Goal: Task Accomplishment & Management: Manage account settings

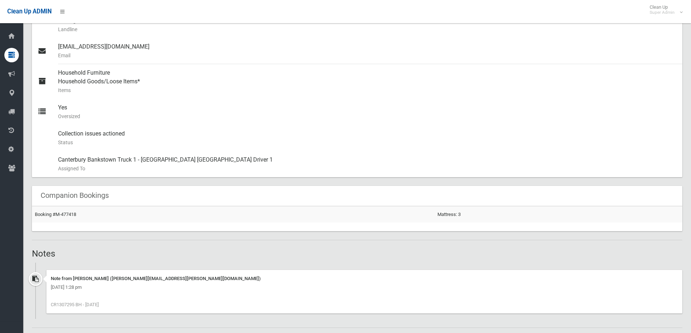
scroll to position [326, 0]
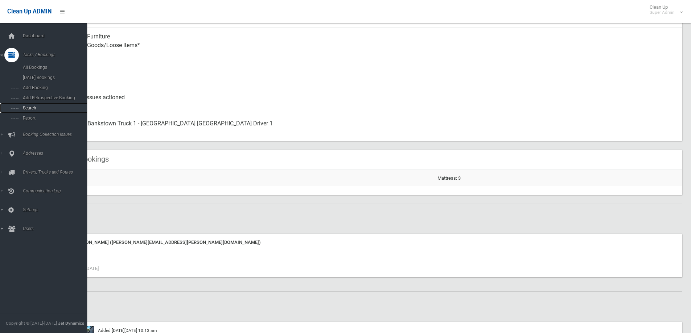
click at [29, 106] on span "Search" at bounding box center [54, 108] width 66 height 5
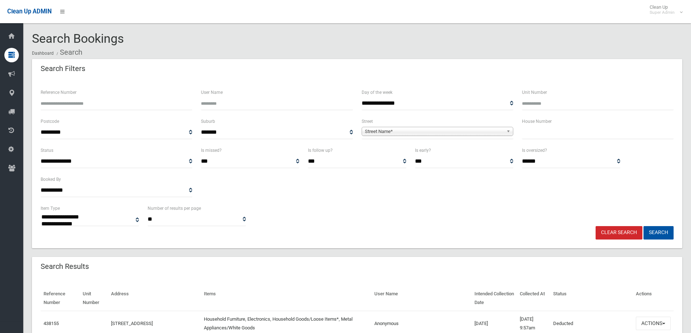
select select
click at [55, 104] on input "Reference Number" at bounding box center [117, 103] width 152 height 13
type input "******"
click at [643, 226] on button "Search" at bounding box center [658, 232] width 30 height 13
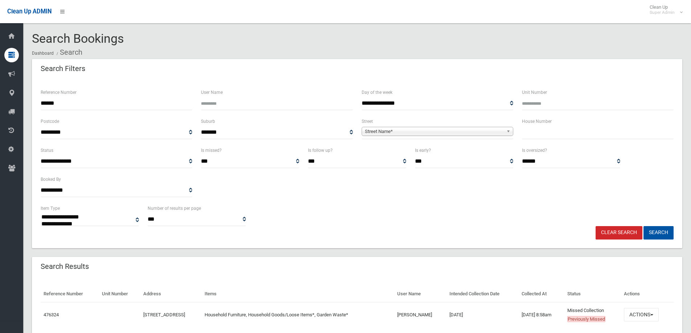
select select
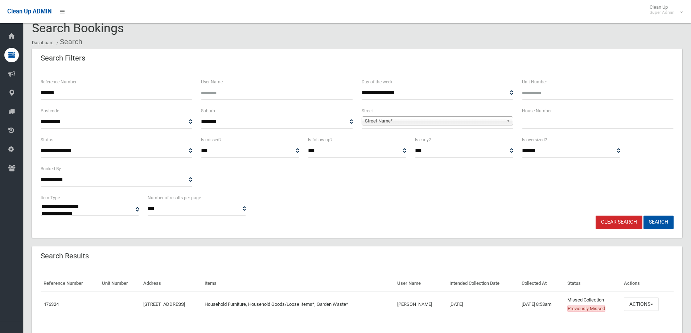
scroll to position [29, 0]
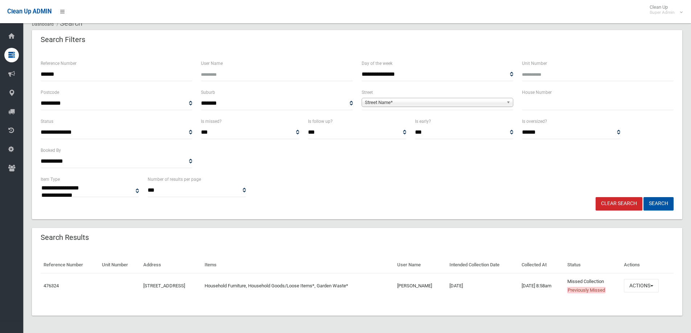
click at [115, 73] on input "******" at bounding box center [117, 74] width 152 height 13
drag, startPoint x: 64, startPoint y: 72, endPoint x: 28, endPoint y: 74, distance: 36.3
click at [28, 74] on section "**********" at bounding box center [357, 168] width 668 height 330
click at [70, 76] on input "******" at bounding box center [117, 74] width 152 height 13
drag, startPoint x: 69, startPoint y: 73, endPoint x: 28, endPoint y: 79, distance: 42.1
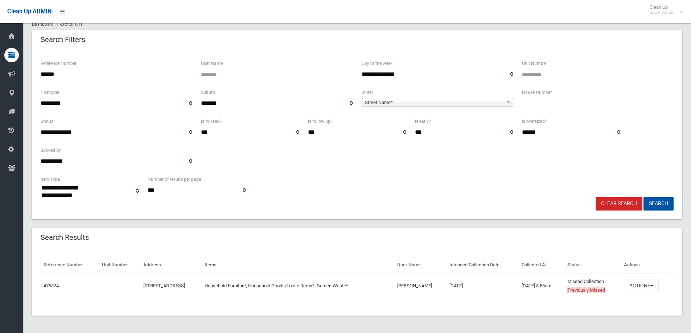
click at [28, 79] on section "**********" at bounding box center [357, 168] width 668 height 330
click at [97, 74] on input "Reference Number" at bounding box center [117, 74] width 152 height 13
type input "******"
click at [643, 197] on button "Search" at bounding box center [658, 203] width 30 height 13
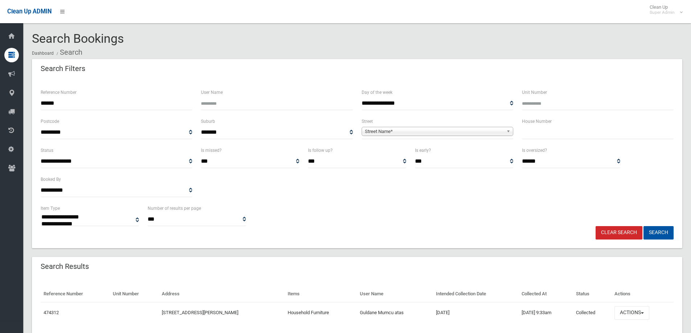
select select
drag, startPoint x: 63, startPoint y: 102, endPoint x: 30, endPoint y: 100, distance: 33.0
click at [30, 100] on section "**********" at bounding box center [357, 195] width 668 height 326
type input "******"
click at [643, 226] on button "Search" at bounding box center [658, 232] width 30 height 13
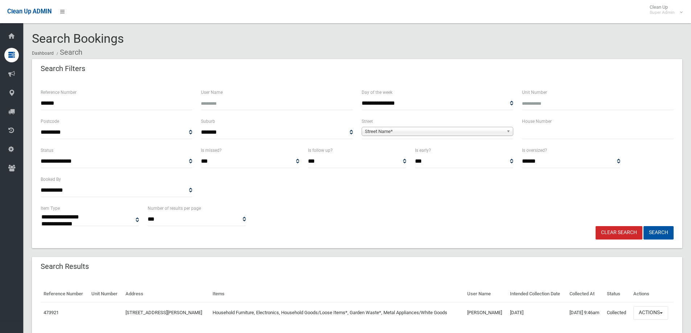
select select
drag, startPoint x: 64, startPoint y: 104, endPoint x: 28, endPoint y: 104, distance: 35.9
click at [28, 104] on section "**********" at bounding box center [357, 195] width 668 height 326
click at [538, 133] on input "text" at bounding box center [598, 132] width 152 height 13
type input "*"
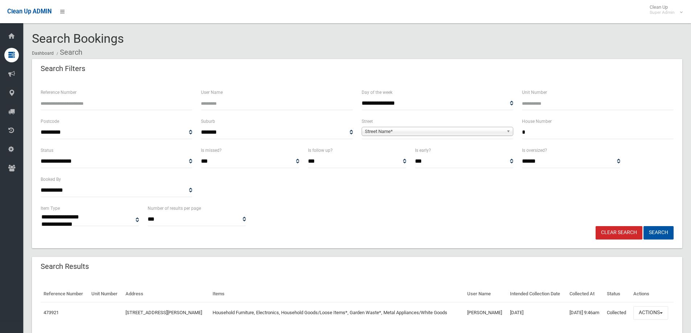
click at [375, 132] on span "Street Name*" at bounding box center [434, 131] width 139 height 9
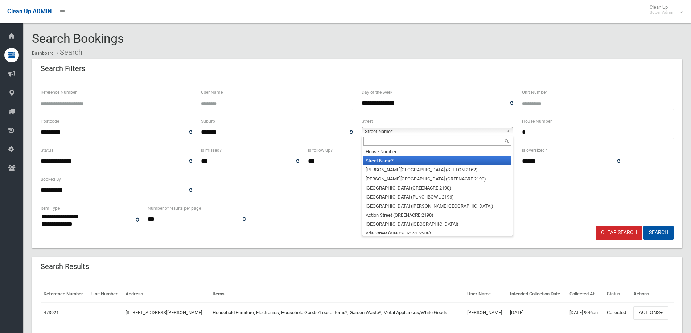
type input "*"
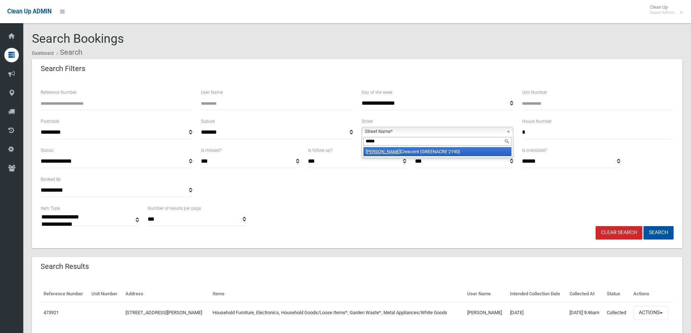
type input "*****"
click at [410, 150] on li "Peter Crescent (GREENACRE 2190)" at bounding box center [437, 151] width 148 height 9
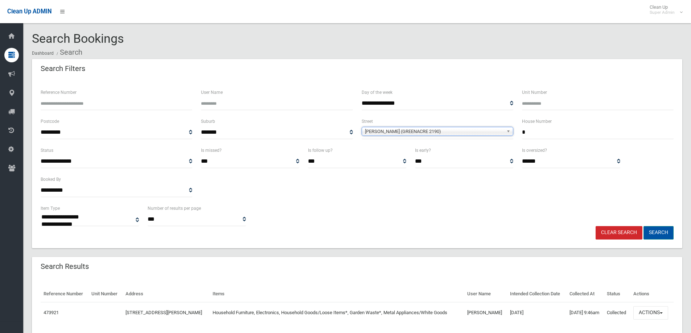
click at [661, 230] on button "Search" at bounding box center [658, 232] width 30 height 13
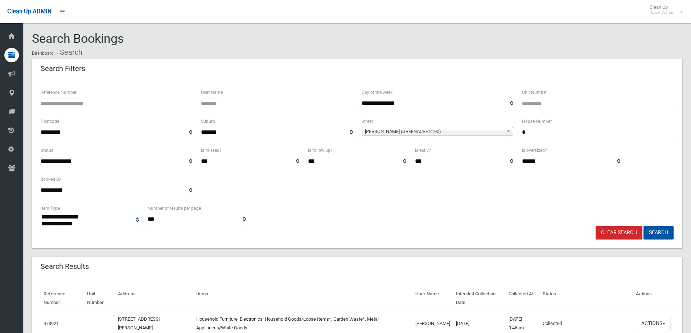
select select
click at [61, 102] on input "Reference Number" at bounding box center [117, 103] width 152 height 13
click at [84, 103] on input "Reference Number" at bounding box center [117, 103] width 152 height 13
type input "******"
click at [643, 226] on button "Search" at bounding box center [658, 232] width 30 height 13
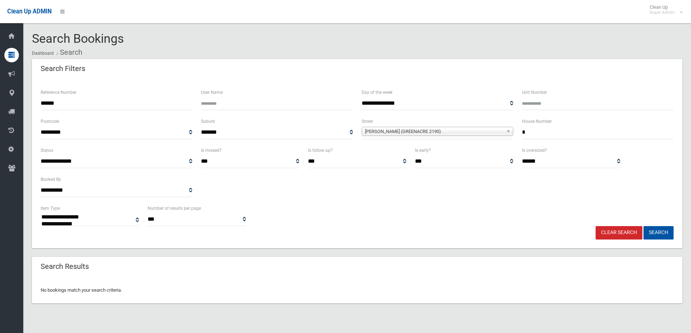
select select
drag, startPoint x: 532, startPoint y: 130, endPoint x: 520, endPoint y: 132, distance: 11.9
click at [520, 132] on div "House Number *" at bounding box center [597, 131] width 160 height 29
click at [643, 226] on button "Search" at bounding box center [658, 232] width 30 height 13
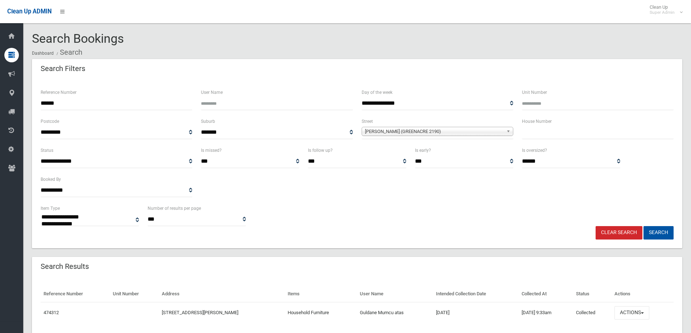
select select
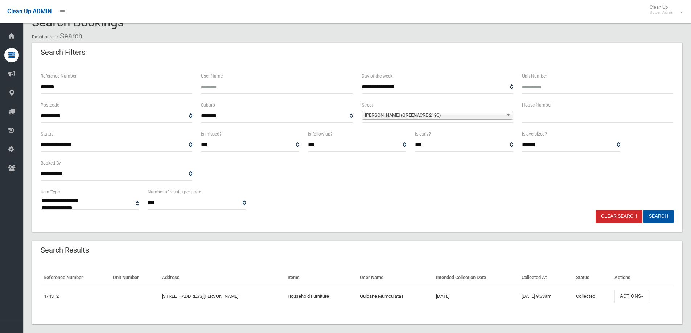
scroll to position [25, 0]
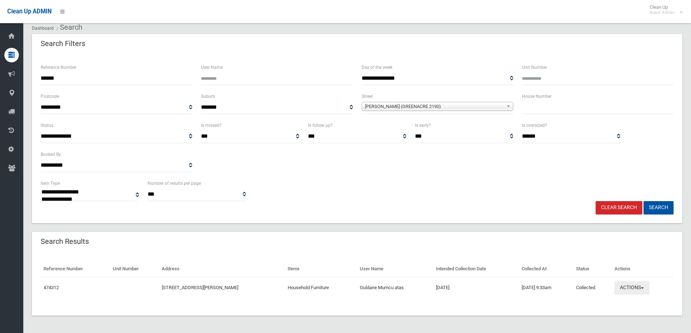
click at [635, 287] on button "Actions" at bounding box center [631, 287] width 35 height 13
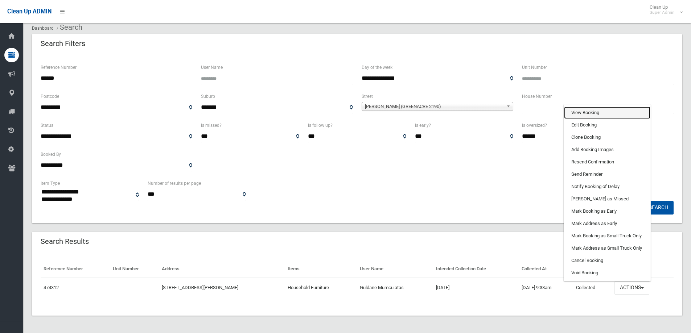
click at [582, 113] on link "View Booking" at bounding box center [607, 113] width 86 height 12
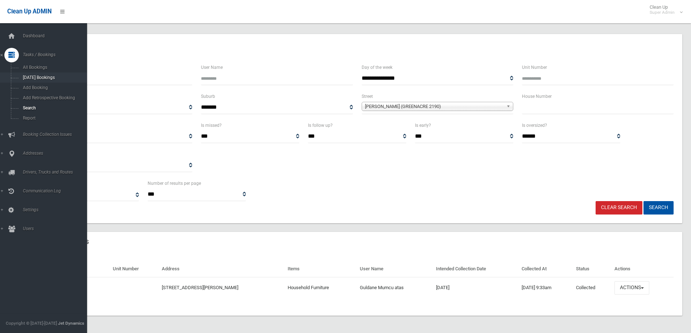
drag, startPoint x: 67, startPoint y: 77, endPoint x: 19, endPoint y: 77, distance: 48.6
click at [19, 77] on div "**********" at bounding box center [345, 159] width 691 height 350
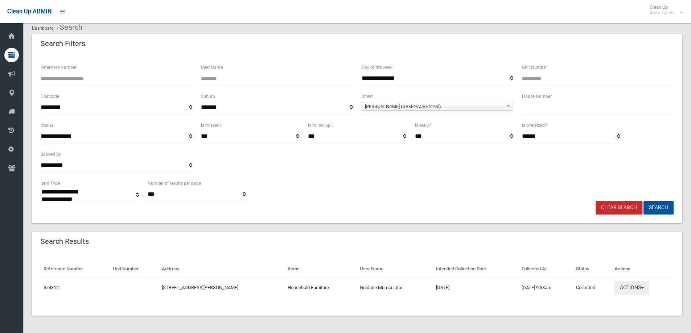
click at [626, 285] on button "Actions" at bounding box center [631, 287] width 35 height 13
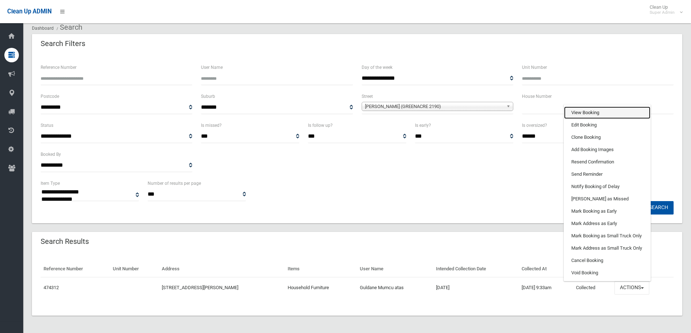
click at [580, 113] on link "View Booking" at bounding box center [607, 113] width 86 height 12
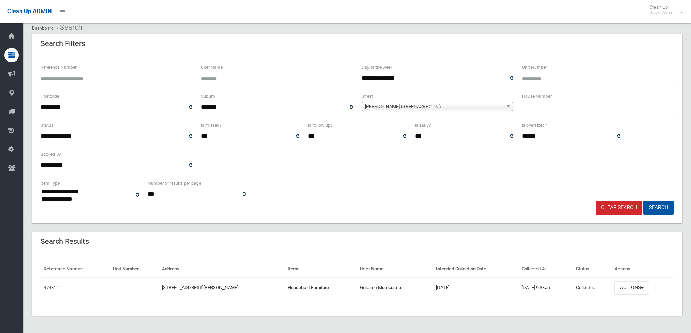
click at [82, 79] on input "Reference Number" at bounding box center [117, 78] width 152 height 13
click at [105, 79] on input "Reference Number" at bounding box center [117, 78] width 152 height 13
type input "******"
click at [643, 201] on button "Search" at bounding box center [658, 207] width 30 height 13
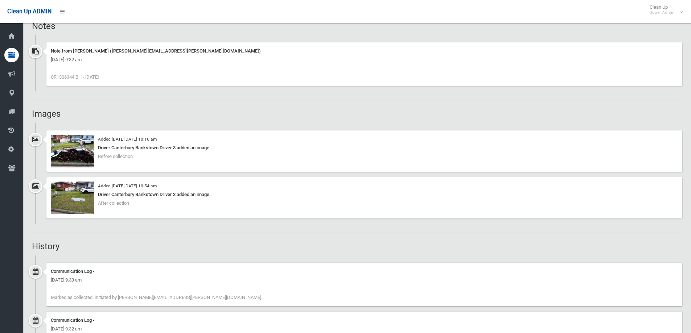
scroll to position [435, 0]
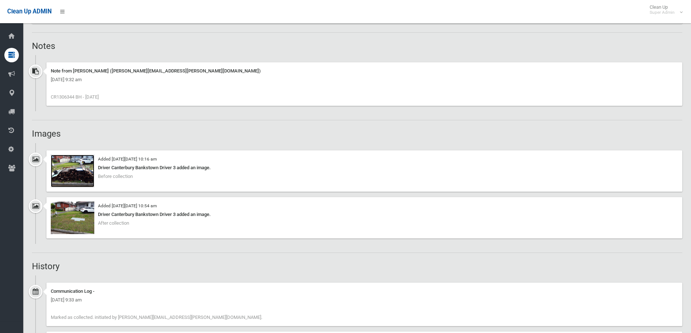
click at [78, 176] on img at bounding box center [73, 171] width 44 height 33
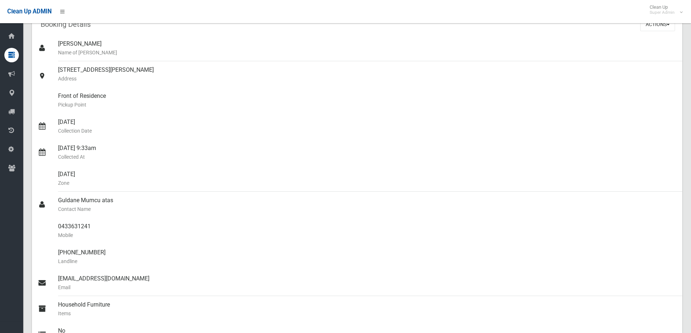
scroll to position [0, 0]
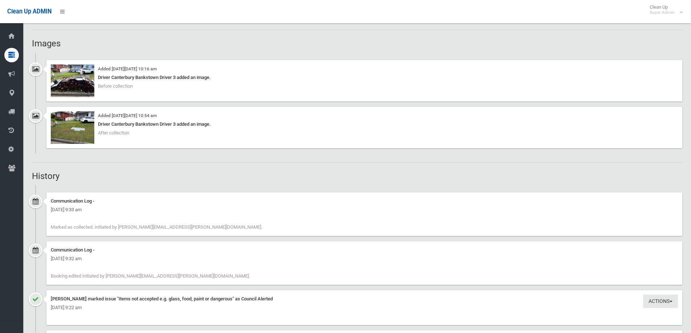
scroll to position [407, 0]
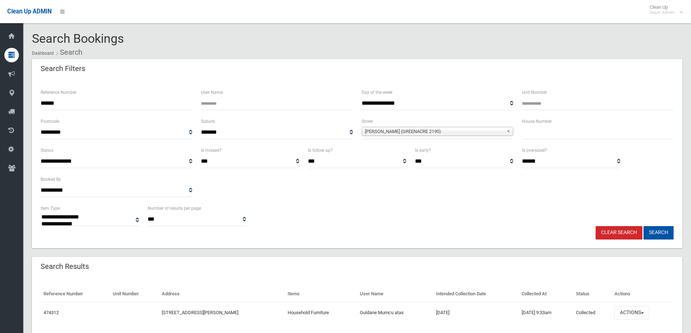
select select
click at [629, 311] on button "Actions" at bounding box center [631, 312] width 35 height 13
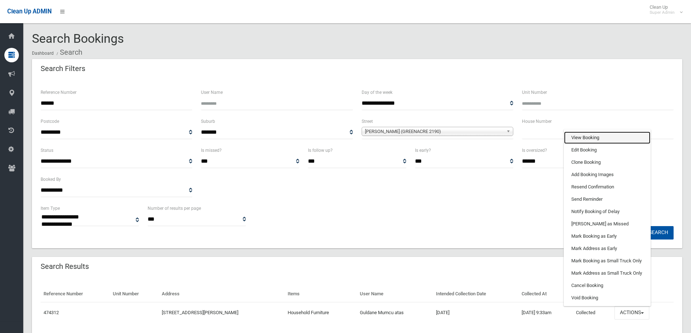
click at [587, 134] on link "View Booking" at bounding box center [607, 138] width 86 height 12
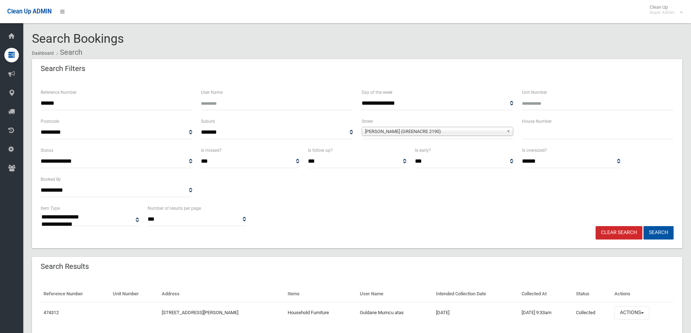
drag, startPoint x: 73, startPoint y: 103, endPoint x: 29, endPoint y: 103, distance: 44.6
click at [29, 103] on section "**********" at bounding box center [357, 195] width 668 height 326
type input "******"
click at [643, 226] on button "Search" at bounding box center [658, 232] width 30 height 13
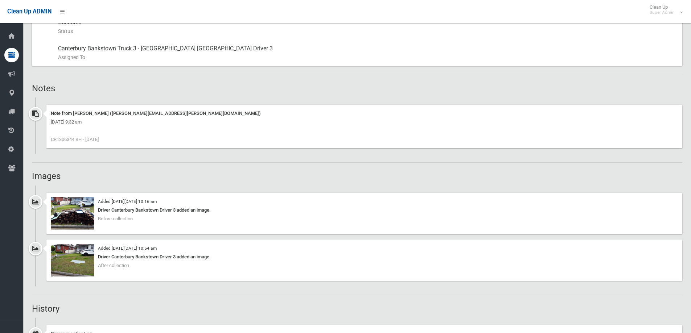
scroll to position [399, 0]
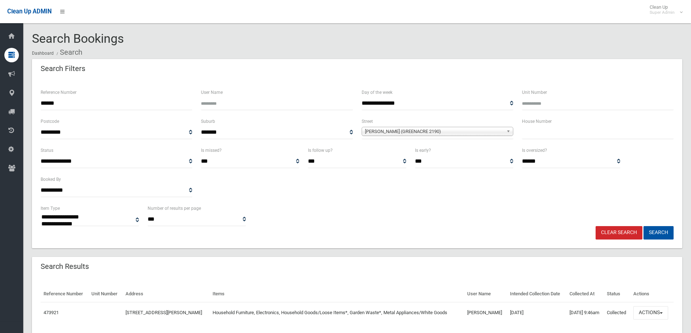
select select
click at [649, 311] on button "Actions" at bounding box center [650, 312] width 35 height 13
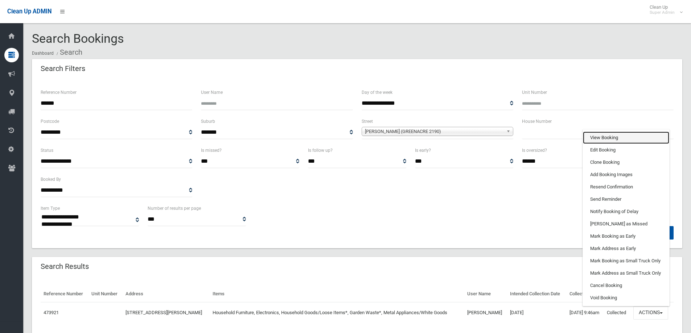
click at [597, 135] on link "View Booking" at bounding box center [626, 138] width 86 height 12
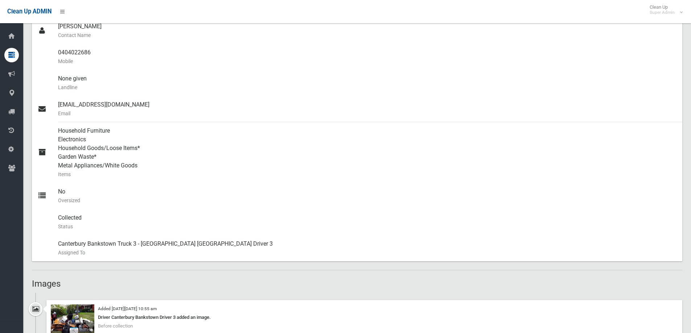
scroll to position [326, 0]
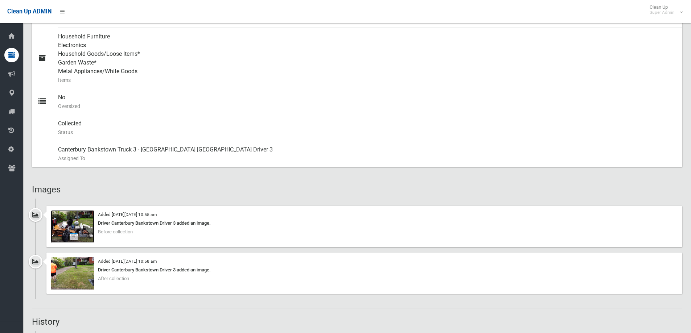
click at [74, 224] on img at bounding box center [73, 226] width 44 height 33
click at [77, 271] on img at bounding box center [73, 273] width 44 height 33
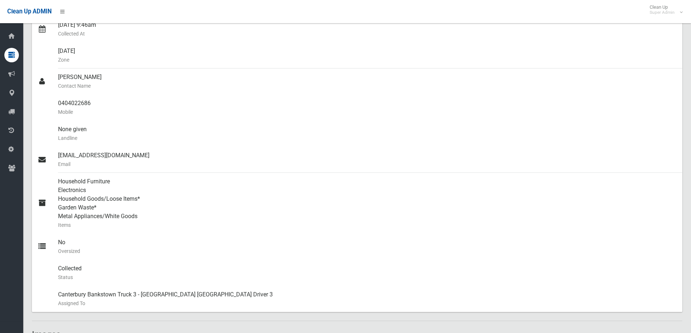
scroll to position [0, 0]
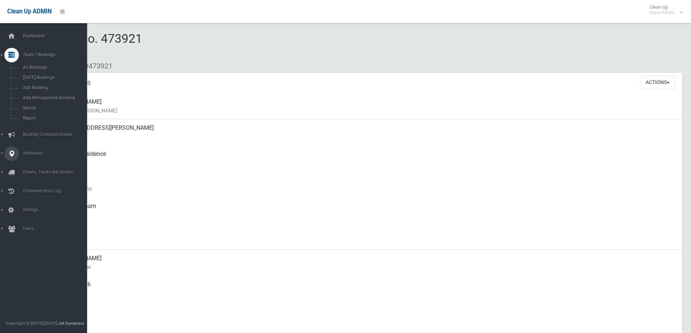
click at [32, 153] on span "Addresses" at bounding box center [57, 153] width 72 height 5
click at [39, 104] on span "All Addresses" at bounding box center [54, 105] width 66 height 5
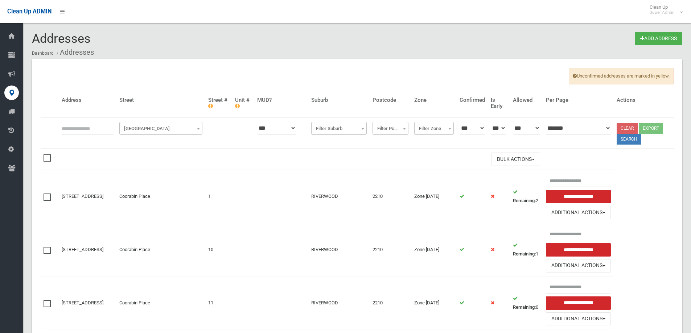
click at [64, 128] on input "text" at bounding box center [88, 127] width 52 height 13
type input "*"
type input "**********"
click button at bounding box center [0, 0] width 0 height 0
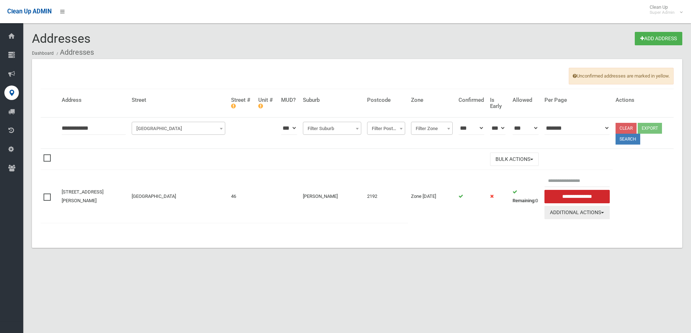
click at [567, 212] on button "Additional Actions" at bounding box center [576, 212] width 65 height 13
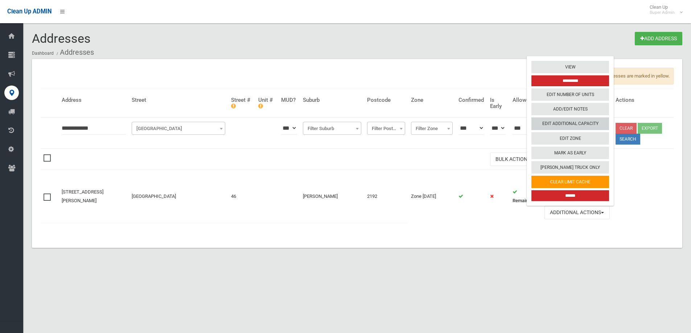
click at [559, 123] on link "Edit Additional Capacity" at bounding box center [570, 124] width 78 height 12
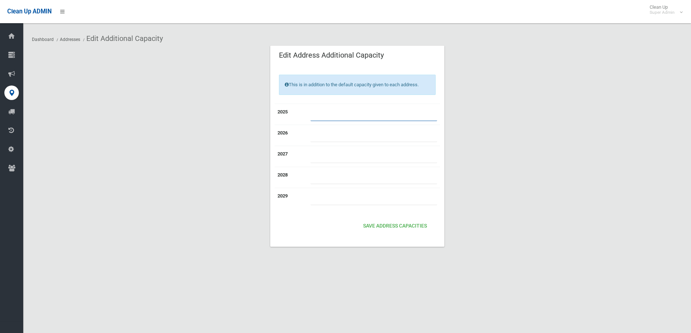
click at [326, 114] on input "number" at bounding box center [373, 114] width 127 height 13
type input "*"
click at [390, 226] on button "Save Address capacities" at bounding box center [395, 226] width 70 height 13
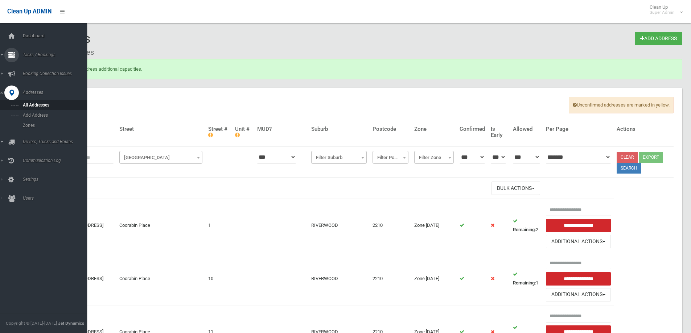
click at [36, 55] on span "Tasks / Bookings" at bounding box center [57, 54] width 72 height 5
click at [29, 105] on link "Search" at bounding box center [46, 108] width 92 height 10
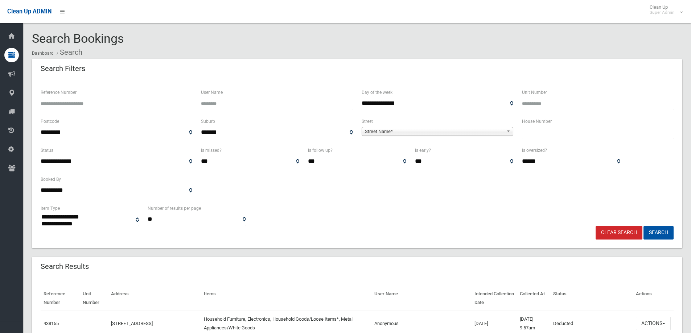
select select
click at [553, 133] on input "text" at bounding box center [598, 132] width 152 height 13
type input "**"
click at [372, 128] on span "Street Name*" at bounding box center [434, 131] width 139 height 9
type input "****"
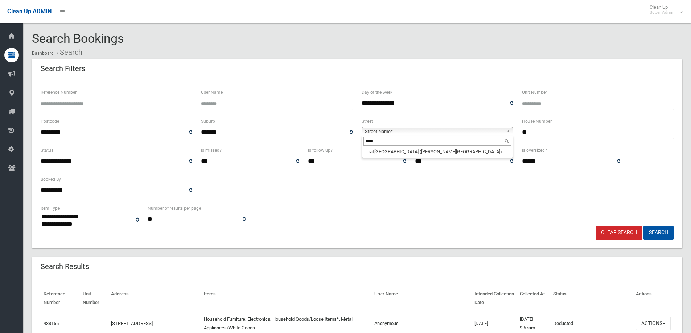
click at [386, 147] on div "****" at bounding box center [437, 142] width 151 height 12
click at [448, 151] on li "Traf algar Street (BELMORE 2192)" at bounding box center [437, 151] width 148 height 9
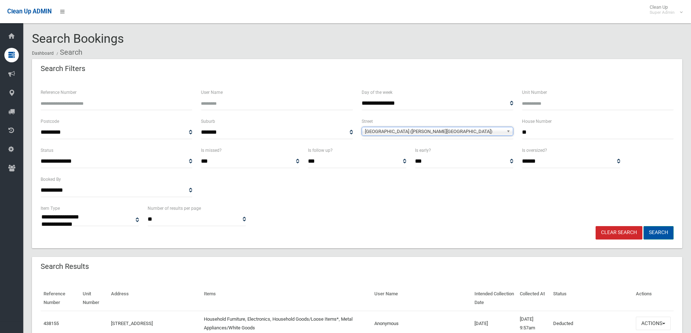
click at [665, 233] on button "Search" at bounding box center [658, 232] width 30 height 13
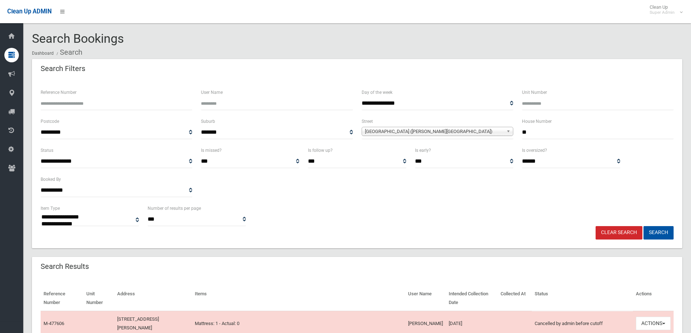
select select
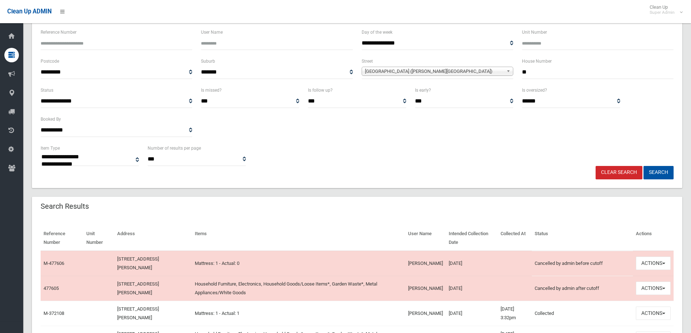
scroll to position [73, 0]
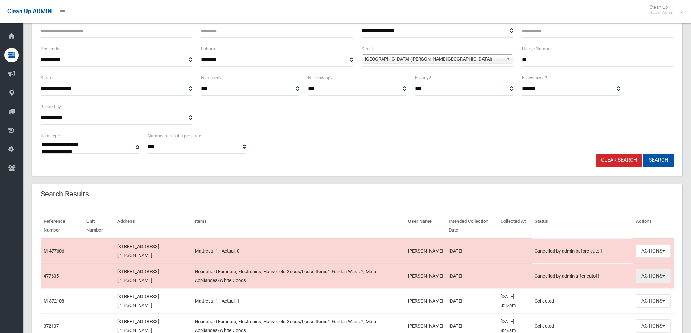
click at [649, 273] on button "Actions" at bounding box center [653, 275] width 35 height 13
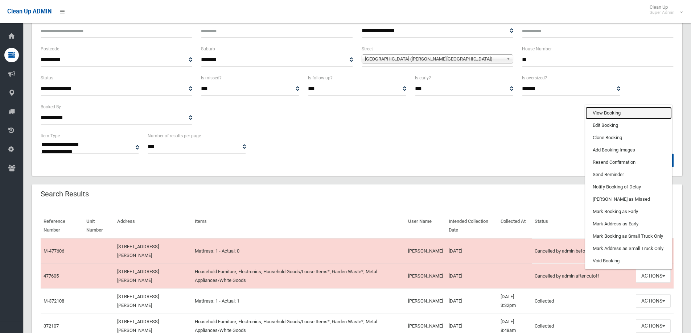
click at [609, 111] on link "View Booking" at bounding box center [628, 113] width 86 height 12
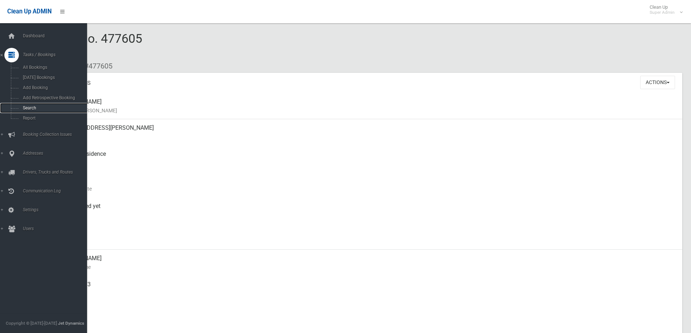
click at [31, 107] on span "Search" at bounding box center [54, 108] width 66 height 5
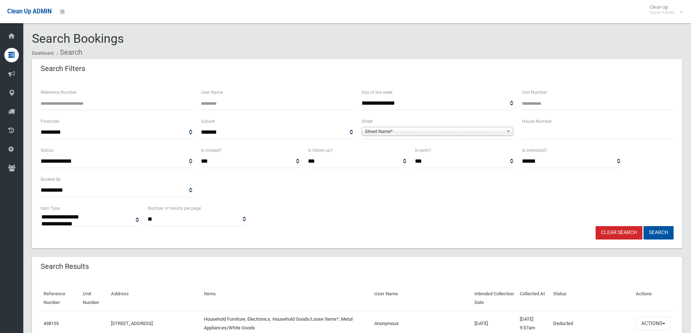
select select
click at [540, 130] on input "text" at bounding box center [598, 132] width 152 height 13
type input "**"
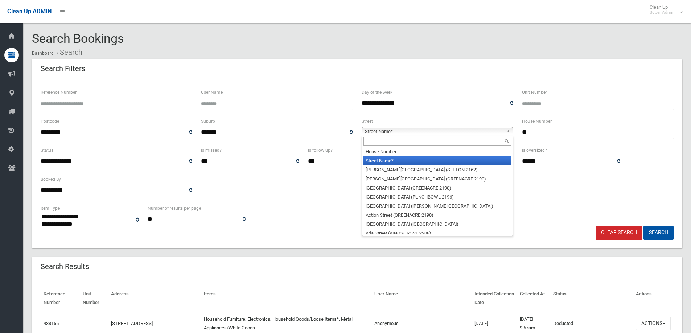
click at [375, 131] on span "Street Name*" at bounding box center [434, 131] width 139 height 9
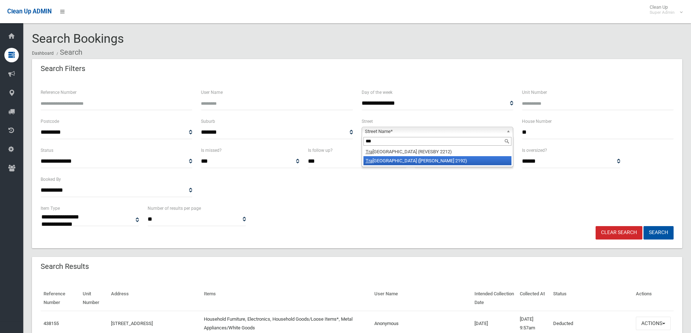
type input "***"
click at [383, 157] on li "Tra falgar Street (BELMORE 2192)" at bounding box center [437, 160] width 148 height 9
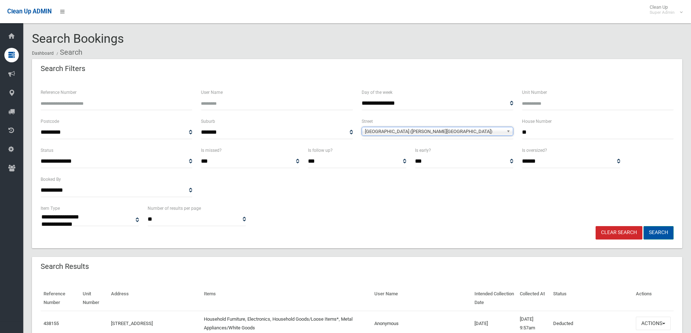
click at [656, 231] on button "Search" at bounding box center [658, 232] width 30 height 13
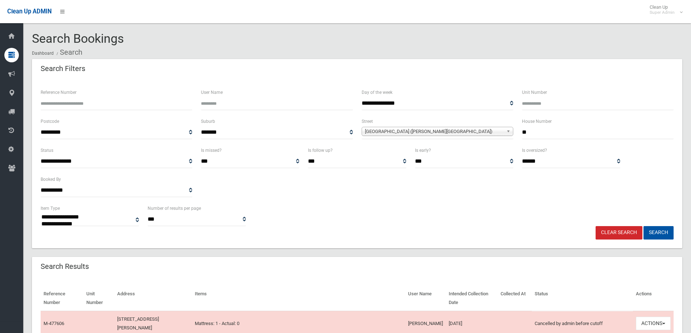
select select
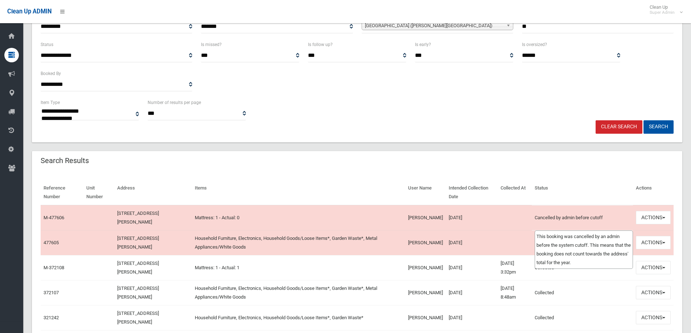
scroll to position [109, 0]
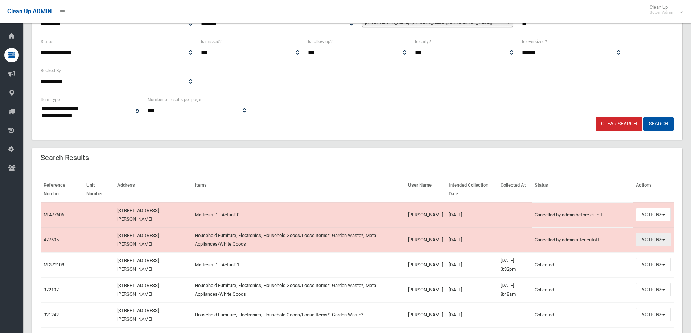
click at [647, 239] on button "Actions" at bounding box center [653, 239] width 35 height 13
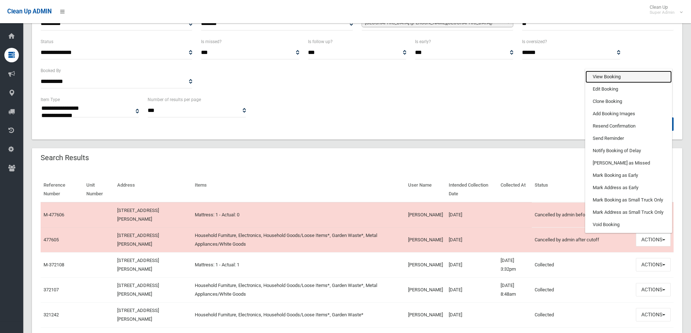
click at [603, 74] on link "View Booking" at bounding box center [628, 77] width 86 height 12
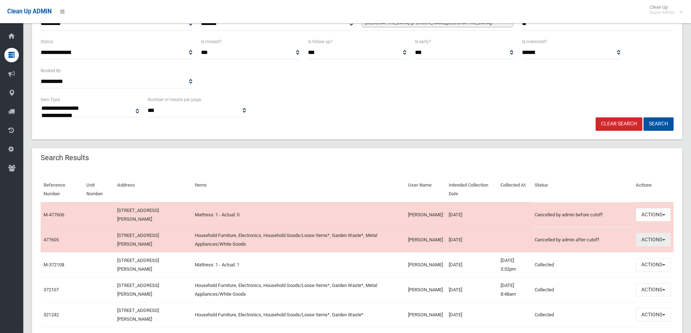
click at [654, 238] on button "Actions" at bounding box center [653, 239] width 35 height 13
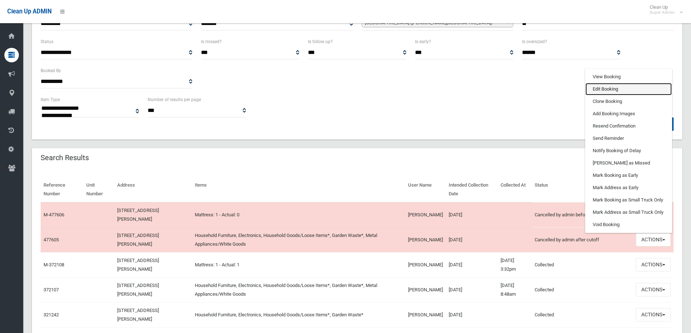
click at [593, 90] on link "Edit Booking" at bounding box center [628, 89] width 86 height 12
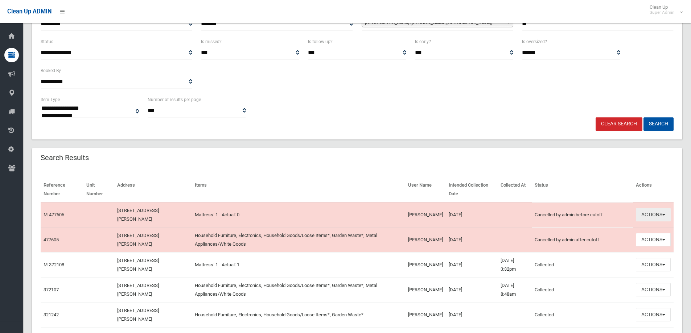
click at [651, 212] on button "Actions" at bounding box center [653, 214] width 35 height 13
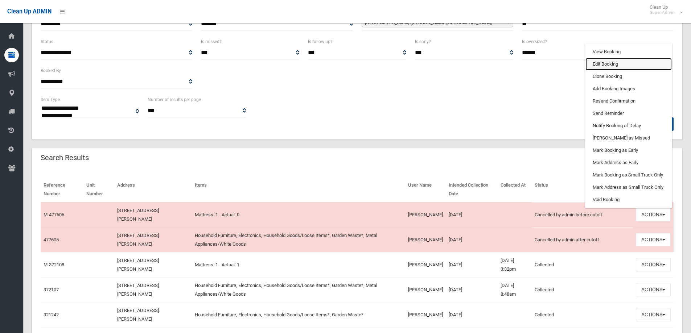
click at [600, 62] on link "Edit Booking" at bounding box center [628, 64] width 86 height 12
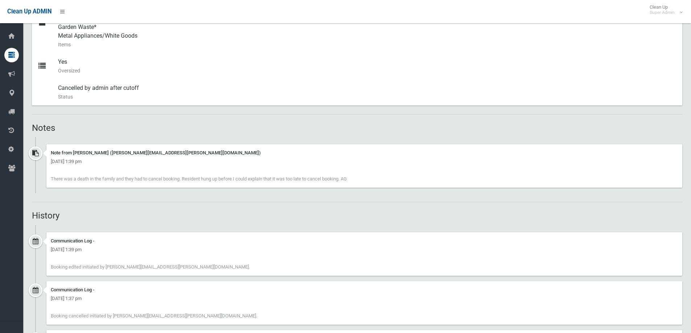
scroll to position [363, 0]
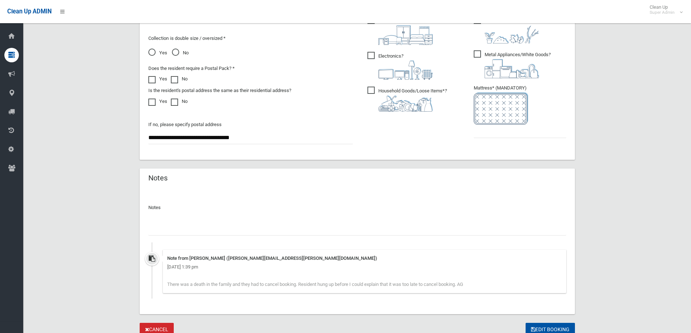
scroll to position [435, 0]
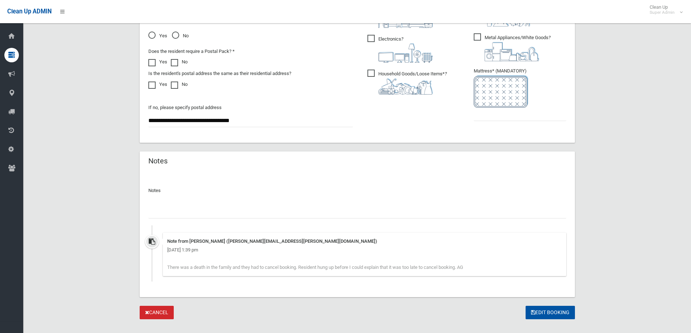
click at [165, 212] on input "text" at bounding box center [357, 211] width 418 height 13
drag, startPoint x: 192, startPoint y: 211, endPoint x: 173, endPoint y: 212, distance: 19.2
click at [173, 212] on input "**********" at bounding box center [357, 211] width 418 height 13
type input "**********"
click at [507, 105] on img at bounding box center [501, 91] width 54 height 32
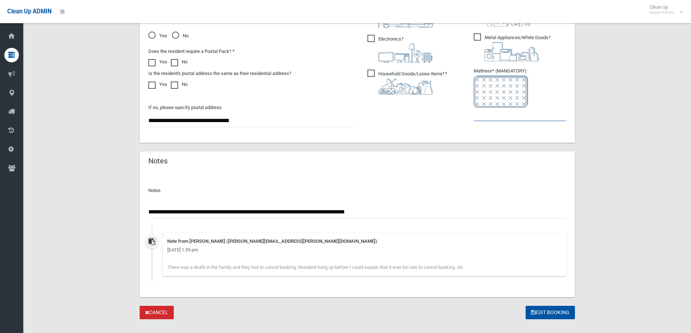
click at [505, 117] on input "text" at bounding box center [520, 114] width 92 height 13
type input "*"
drag, startPoint x: 391, startPoint y: 210, endPoint x: 140, endPoint y: 205, distance: 250.6
click at [140, 205] on div "**********" at bounding box center [357, 234] width 435 height 125
click at [553, 311] on button "Edit Booking" at bounding box center [549, 312] width 49 height 13
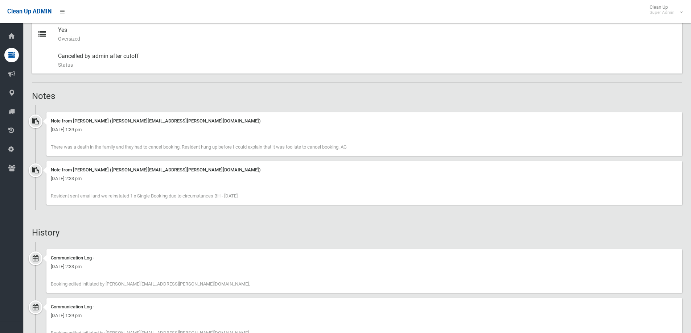
scroll to position [399, 0]
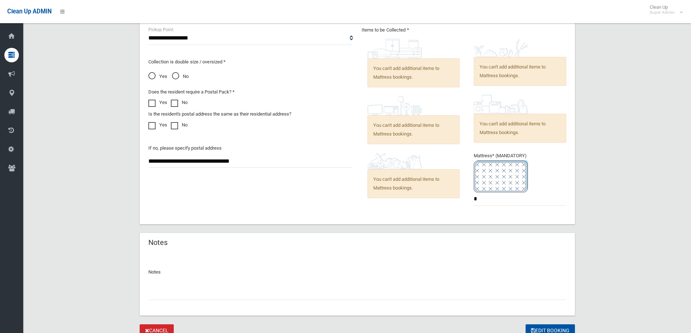
scroll to position [425, 0]
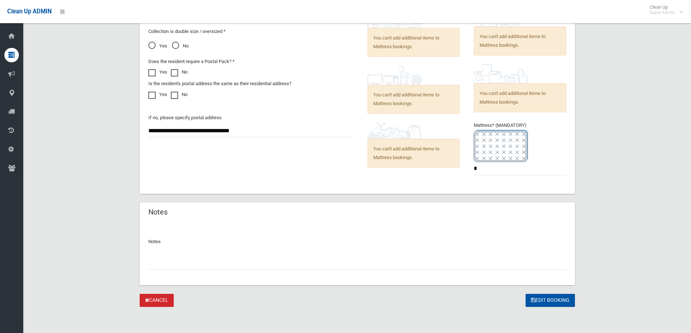
paste input "**********"
type input "**********"
click at [551, 300] on button "Edit Booking" at bounding box center [549, 300] width 49 height 13
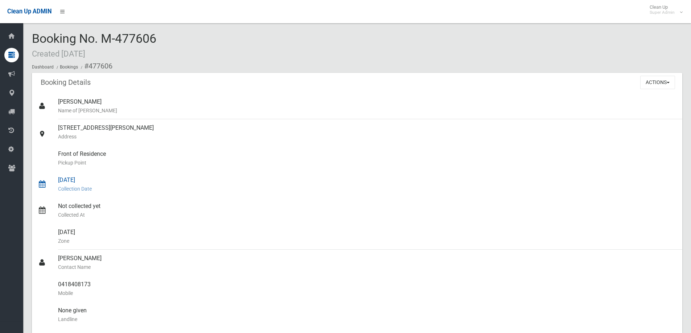
drag, startPoint x: 249, startPoint y: 186, endPoint x: 242, endPoint y: 183, distance: 7.3
click at [249, 186] on small "Collection Date" at bounding box center [367, 189] width 618 height 9
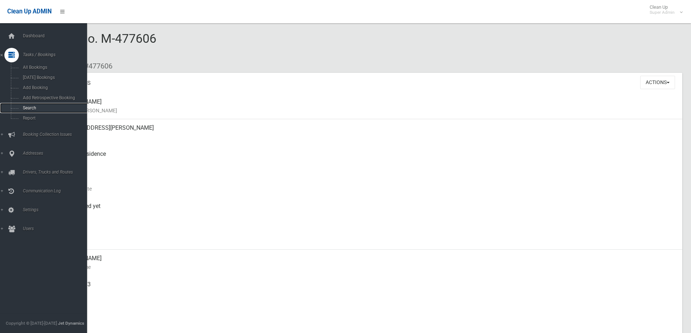
click at [30, 105] on link "Search" at bounding box center [46, 108] width 92 height 10
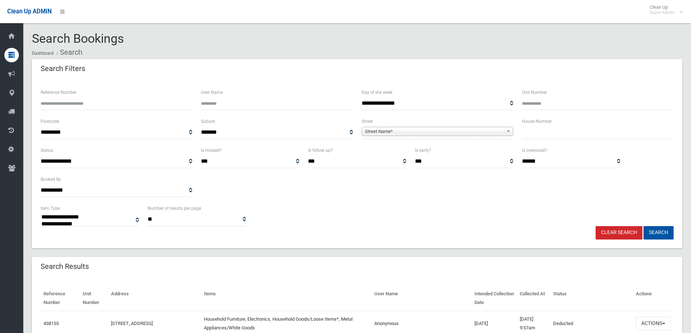
select select
click at [61, 103] on input "Reference Number" at bounding box center [117, 103] width 152 height 13
type input "******"
click at [643, 226] on button "Search" at bounding box center [658, 232] width 30 height 13
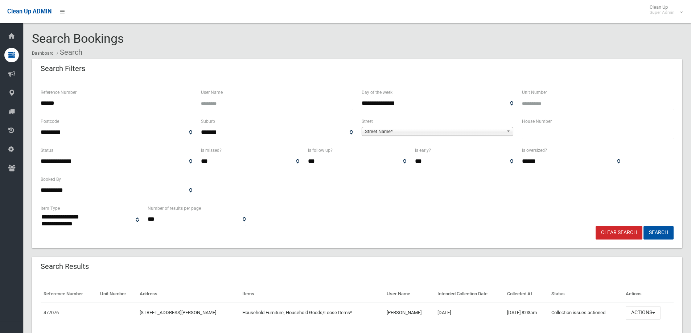
select select
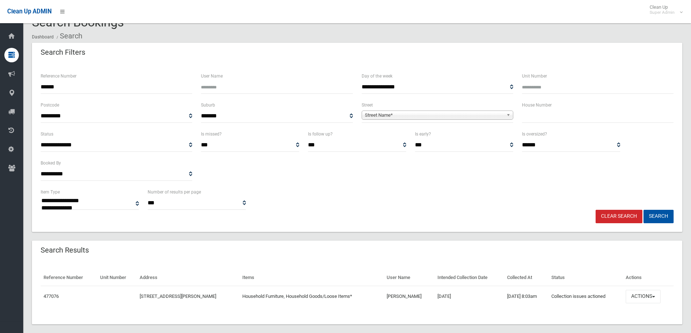
scroll to position [25, 0]
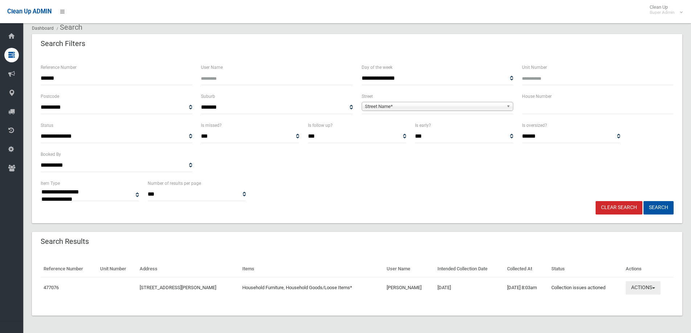
click at [645, 285] on button "Actions" at bounding box center [643, 287] width 35 height 13
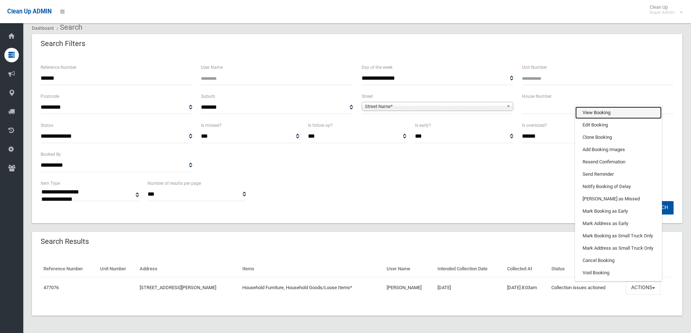
click at [598, 114] on link "View Booking" at bounding box center [618, 113] width 86 height 12
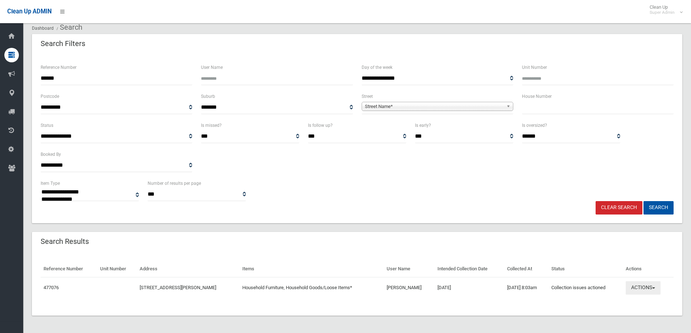
click at [643, 286] on button "Actions" at bounding box center [643, 287] width 35 height 13
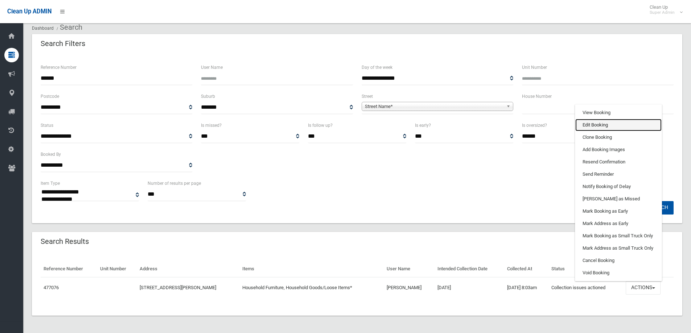
click at [596, 126] on link "Edit Booking" at bounding box center [618, 125] width 86 height 12
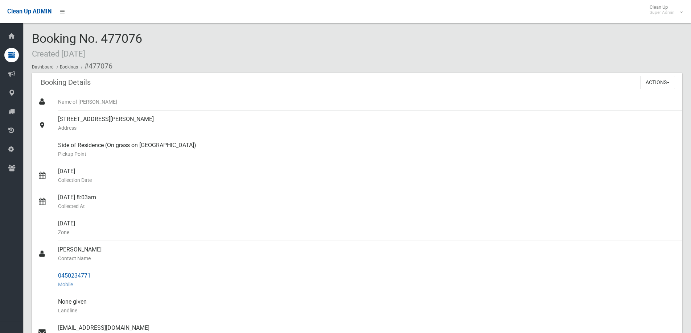
drag, startPoint x: 58, startPoint y: 249, endPoint x: 91, endPoint y: 277, distance: 43.0
click at [91, 277] on ul "Name of [PERSON_NAME] [STREET_ADDRESS][PERSON_NAME] Address [GEOGRAPHIC_DATA] C…" at bounding box center [357, 276] width 650 height 366
copy ul "[PERSON_NAME] Contact Name 0450234771"
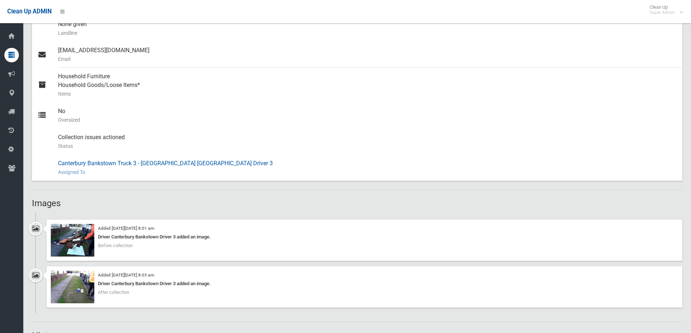
scroll to position [399, 0]
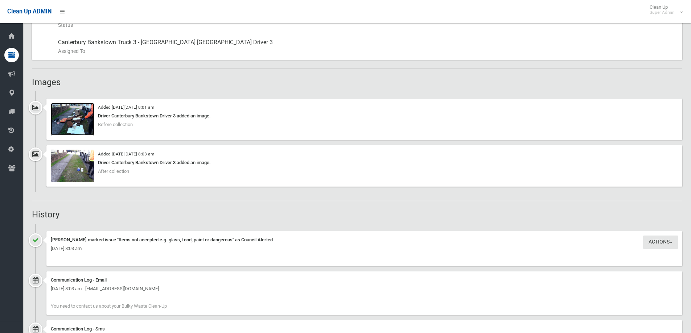
click at [75, 127] on img at bounding box center [73, 119] width 44 height 33
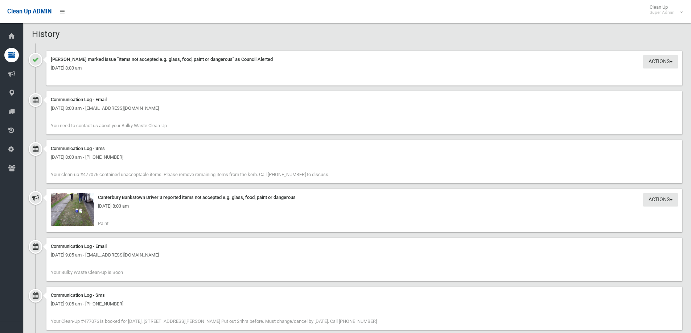
scroll to position [580, 0]
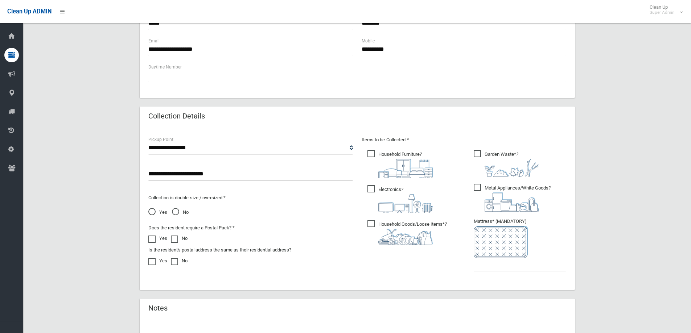
scroll to position [381, 0]
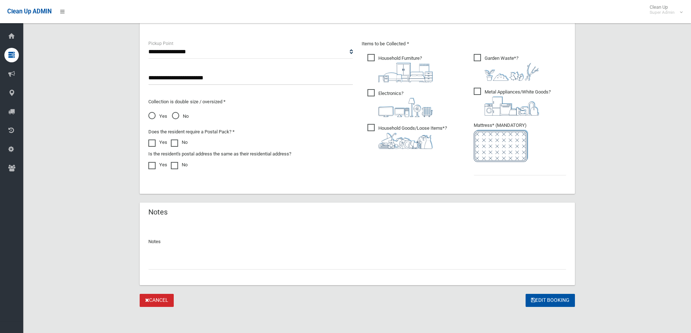
click at [168, 265] on input "text" at bounding box center [357, 262] width 418 height 13
click at [205, 265] on input "*********" at bounding box center [357, 262] width 418 height 13
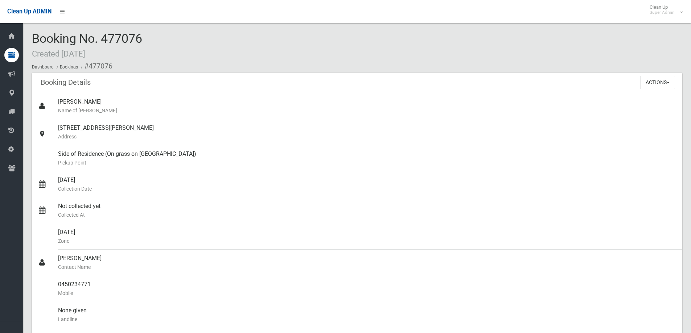
drag, startPoint x: 103, startPoint y: 38, endPoint x: 158, endPoint y: 35, distance: 54.8
click at [158, 35] on div "Booking No. 477076 Created [DATE] Dashboard Bookings #477076" at bounding box center [357, 52] width 650 height 41
copy span "477076"
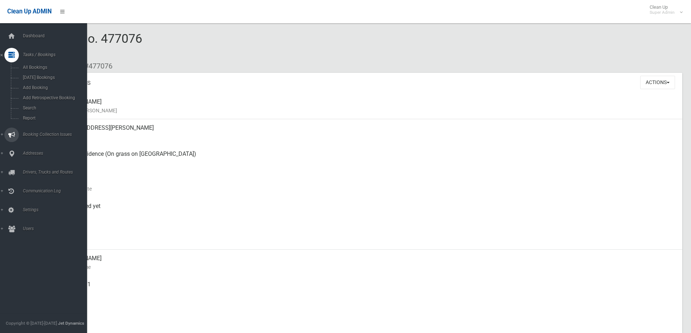
click at [37, 134] on span "Booking Collection Issues" at bounding box center [57, 134] width 72 height 5
click at [45, 85] on span "All Reported Issues" at bounding box center [54, 86] width 66 height 5
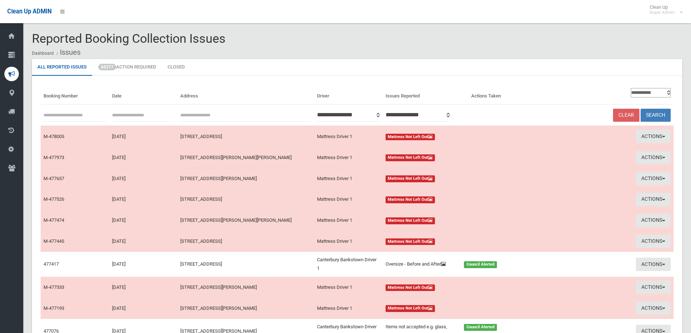
paste input "******"
type input "******"
click at [655, 113] on button "Search" at bounding box center [655, 115] width 30 height 13
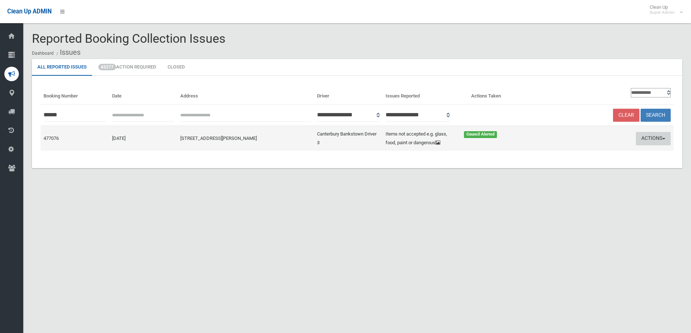
click at [658, 137] on button "Actions" at bounding box center [653, 138] width 35 height 13
click at [574, 166] on link "Edit Actions Taken" at bounding box center [583, 166] width 86 height 12
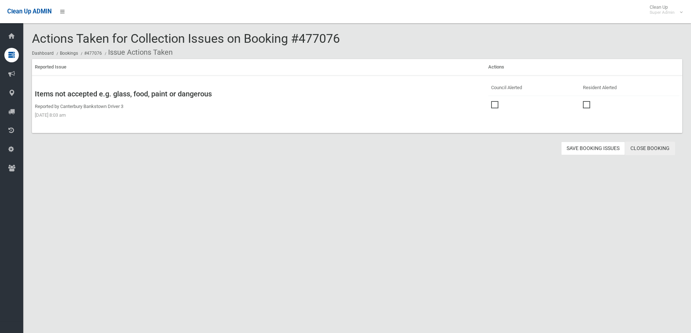
click at [648, 148] on link "Close Booking" at bounding box center [650, 148] width 50 height 13
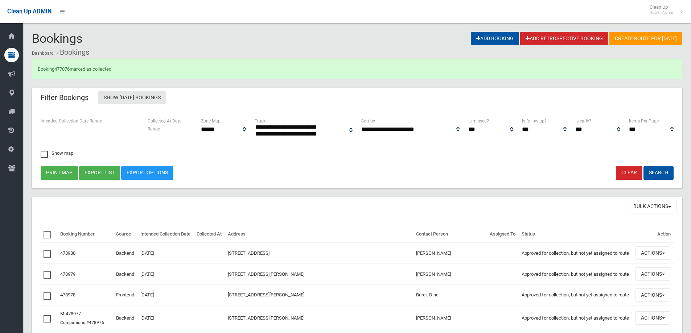
select select
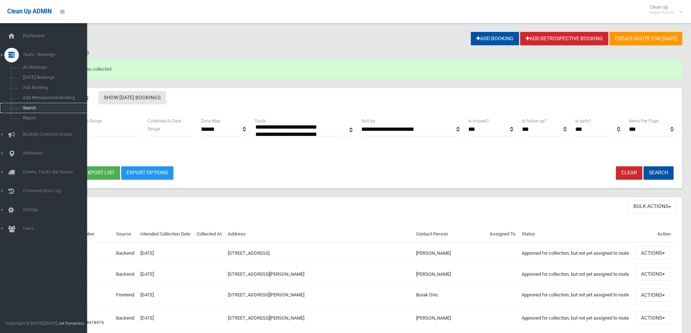
click at [29, 107] on span "Search" at bounding box center [54, 108] width 66 height 5
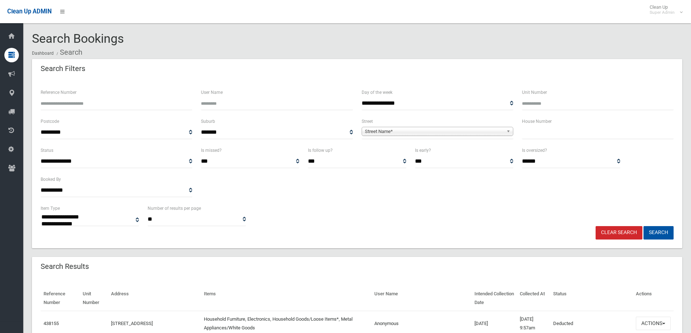
select select
click at [73, 106] on input "Reference Number" at bounding box center [117, 103] width 152 height 13
type input "******"
click at [643, 226] on button "Search" at bounding box center [658, 232] width 30 height 13
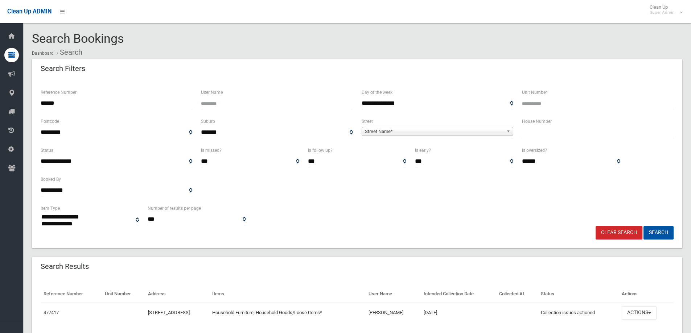
select select
drag, startPoint x: 642, startPoint y: 310, endPoint x: 638, endPoint y: 302, distance: 8.8
click at [642, 310] on button "Actions" at bounding box center [639, 312] width 35 height 13
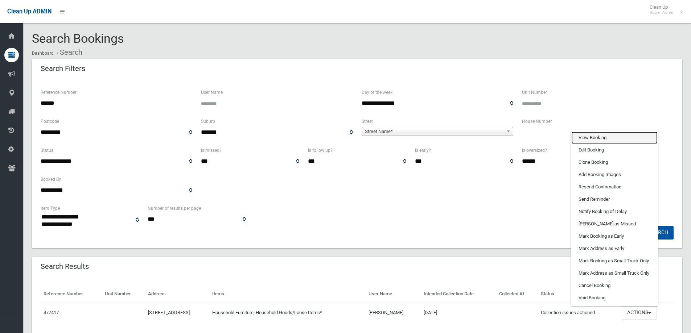
click at [606, 135] on link "View Booking" at bounding box center [614, 138] width 86 height 12
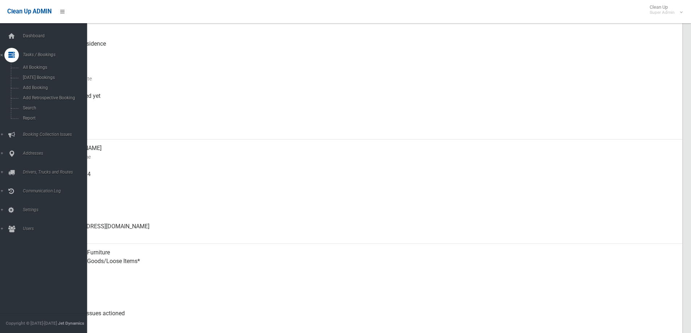
scroll to position [181, 0]
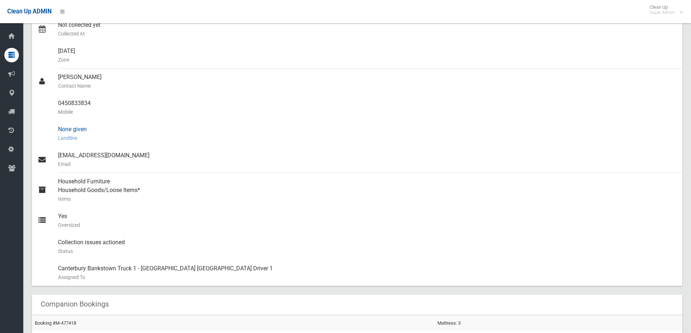
click at [241, 144] on div "None given Landline" at bounding box center [367, 134] width 618 height 26
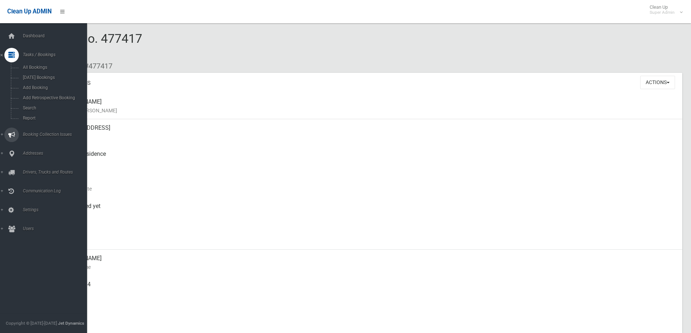
click at [42, 134] on span "Booking Collection Issues" at bounding box center [57, 134] width 72 height 5
click at [38, 86] on span "All Reported Issues" at bounding box center [54, 86] width 66 height 5
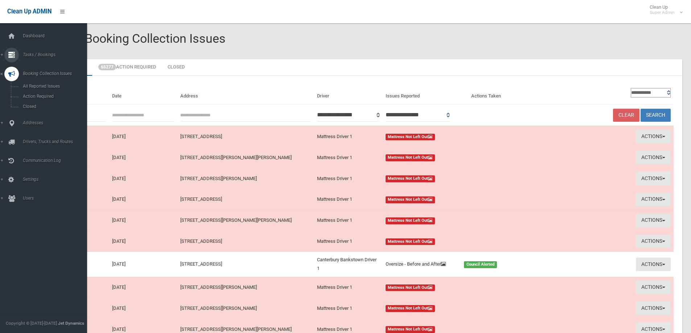
click at [28, 53] on span "Tasks / Bookings" at bounding box center [57, 54] width 72 height 5
click at [29, 109] on span "Search" at bounding box center [54, 108] width 66 height 5
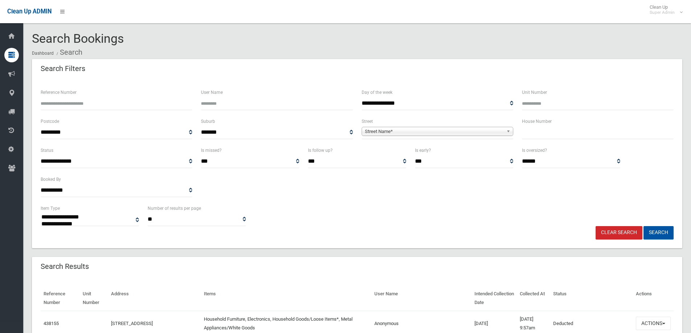
select select
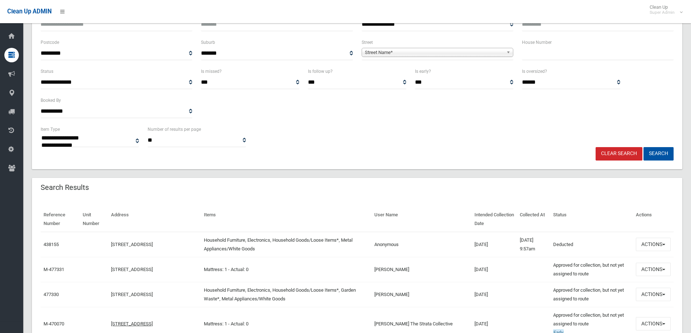
scroll to position [36, 0]
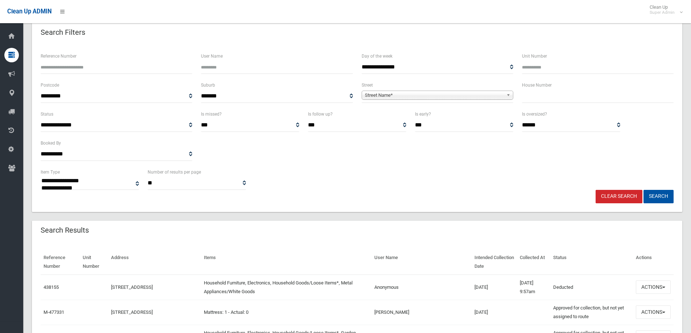
click at [533, 99] on input "text" at bounding box center [598, 96] width 152 height 13
type input "*"
click at [374, 97] on span "Street Name*" at bounding box center [434, 95] width 139 height 9
type input "*****"
click at [394, 115] on li "Peter Crescent (GREENACRE 2190)" at bounding box center [437, 115] width 148 height 9
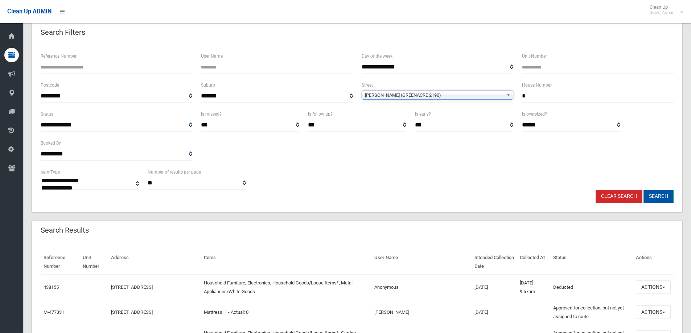
click at [668, 197] on button "Search" at bounding box center [658, 196] width 30 height 13
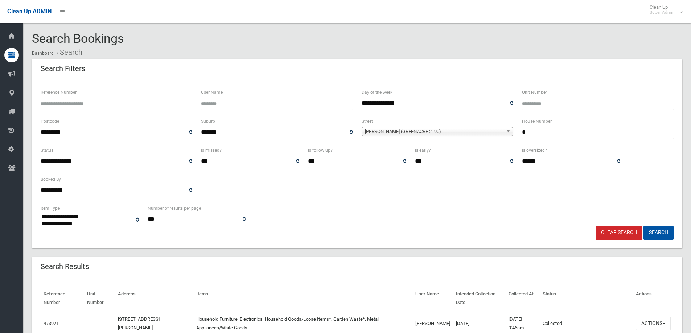
select select
click at [525, 133] on input "*" at bounding box center [598, 132] width 152 height 13
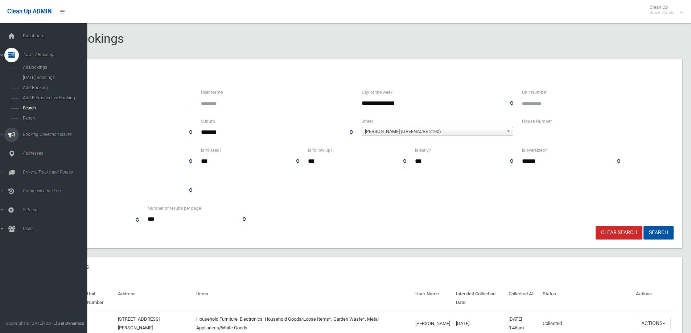
click at [42, 133] on span "Booking Collection Issues" at bounding box center [57, 134] width 72 height 5
click at [48, 83] on link "All Reported Issues" at bounding box center [46, 86] width 92 height 10
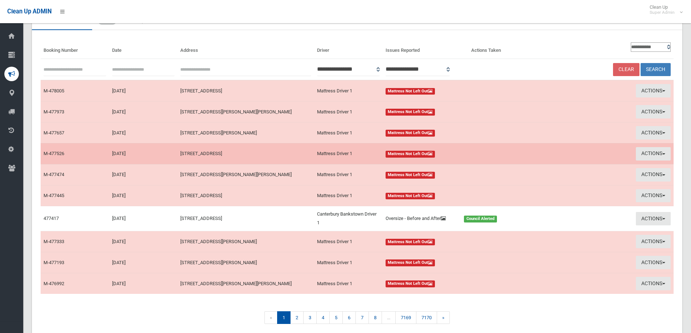
scroll to position [75, 0]
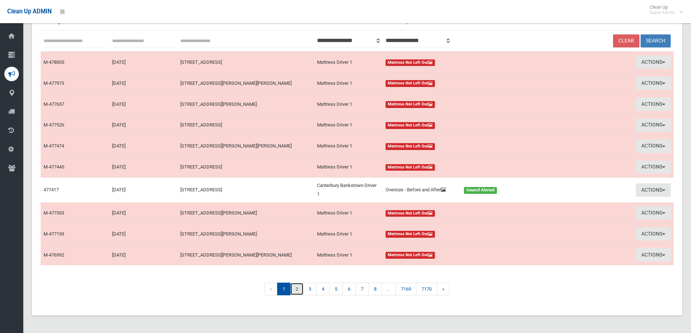
click at [296, 289] on link "2" at bounding box center [296, 289] width 13 height 13
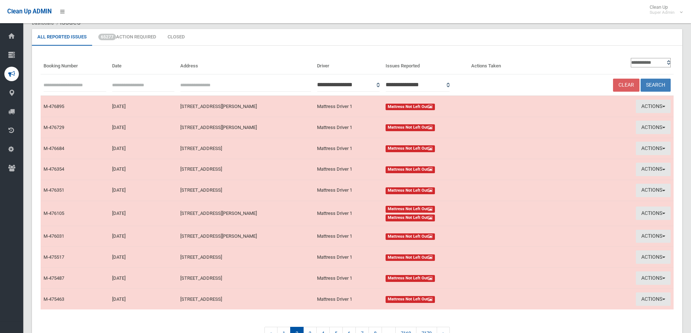
scroll to position [75, 0]
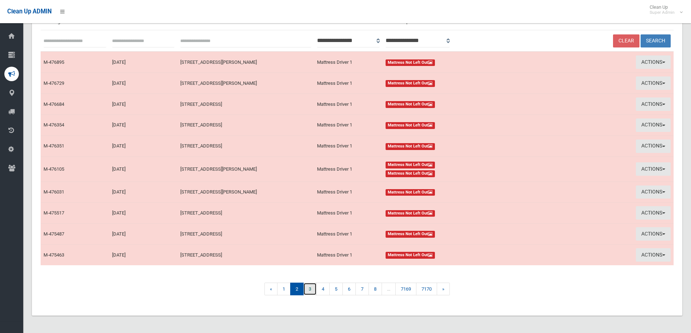
click at [309, 288] on link "3" at bounding box center [309, 289] width 13 height 13
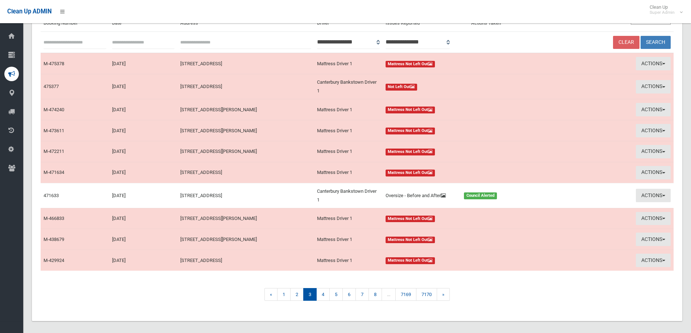
scroll to position [79, 0]
